Goal: Information Seeking & Learning: Learn about a topic

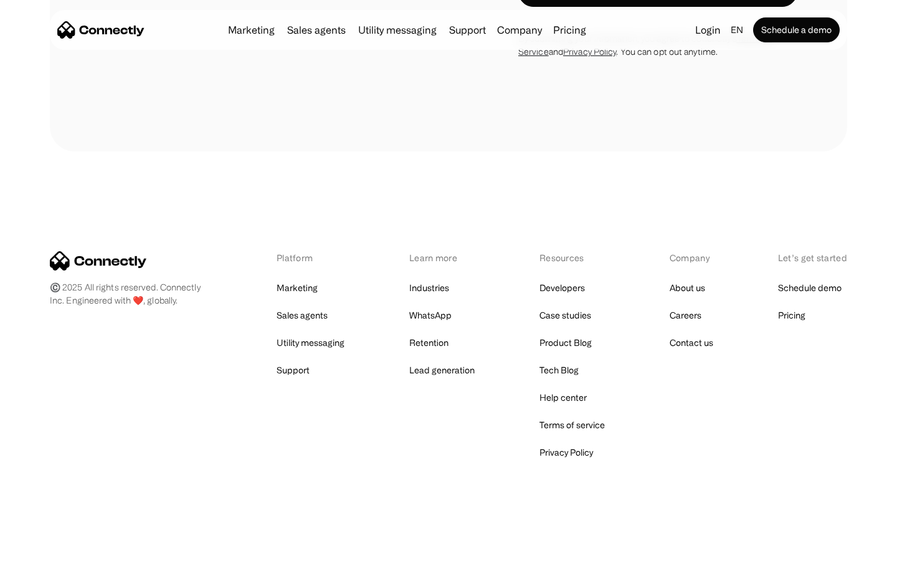
scroll to position [2395, 0]
